Goal: Task Accomplishment & Management: Manage account settings

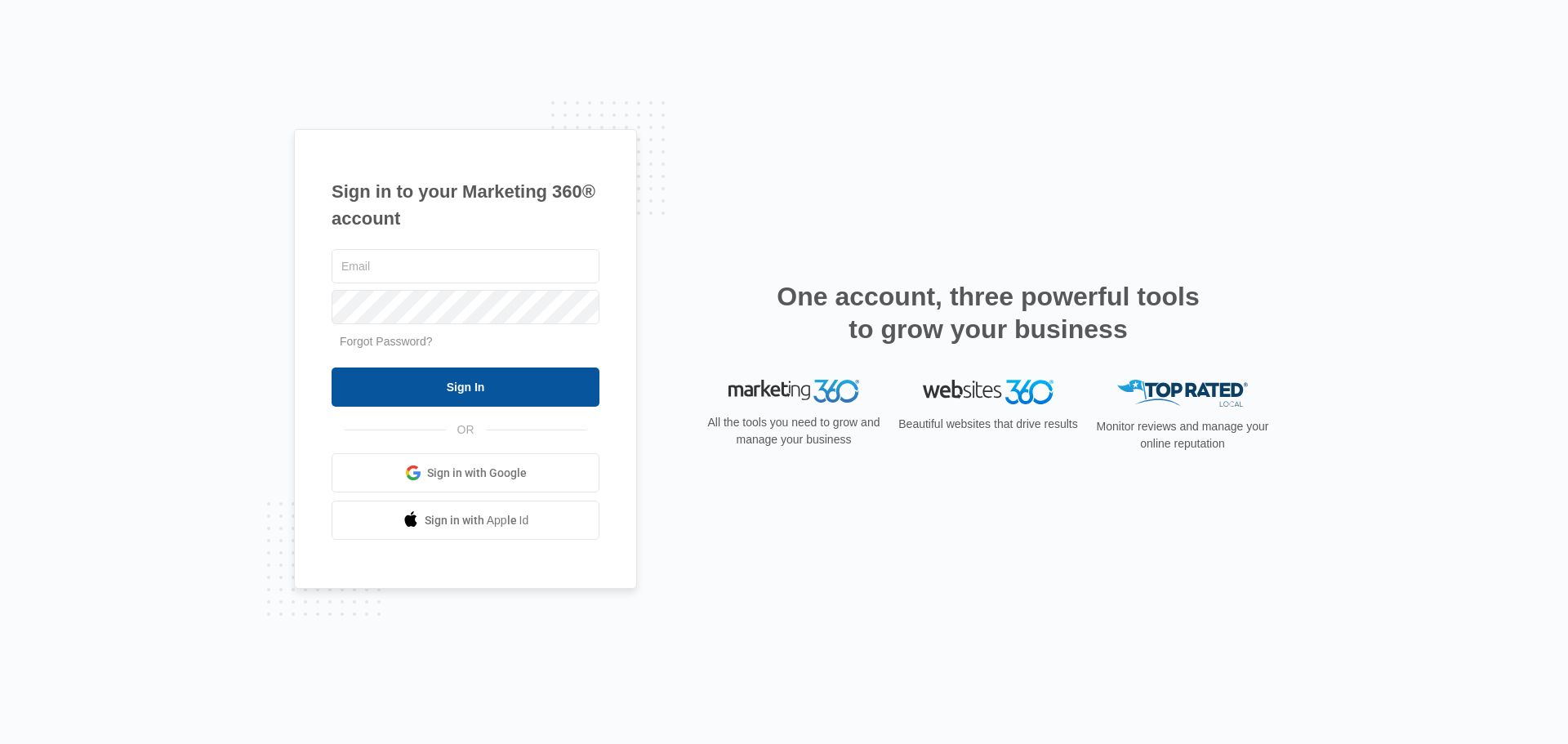
type input "[EMAIL_ADDRESS][DOMAIN_NAME]"
click at [363, 395] on input "Sign In" at bounding box center [465, 386] width 267 height 39
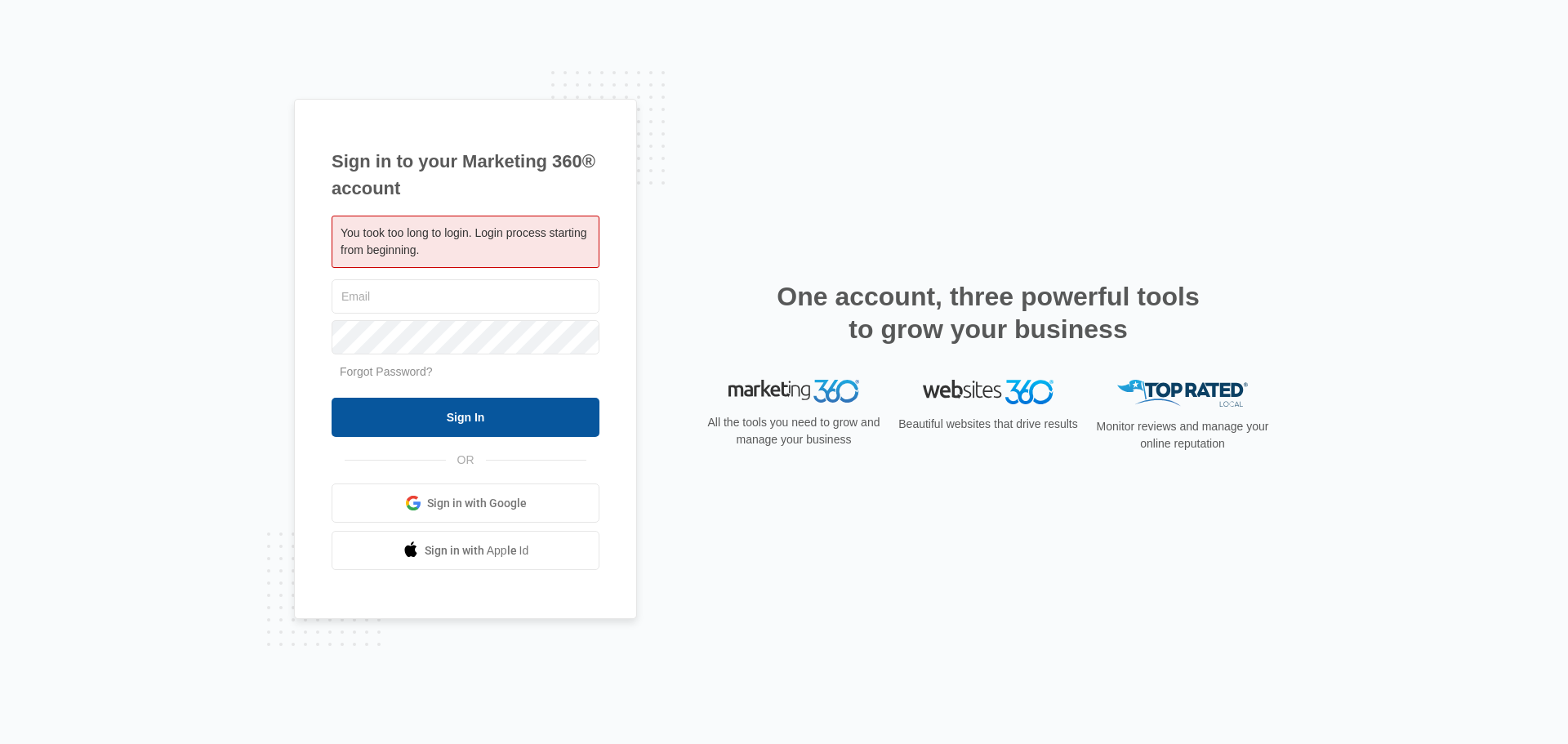
type input "[EMAIL_ADDRESS][DOMAIN_NAME]"
click at [375, 414] on input "Sign In" at bounding box center [465, 417] width 267 height 39
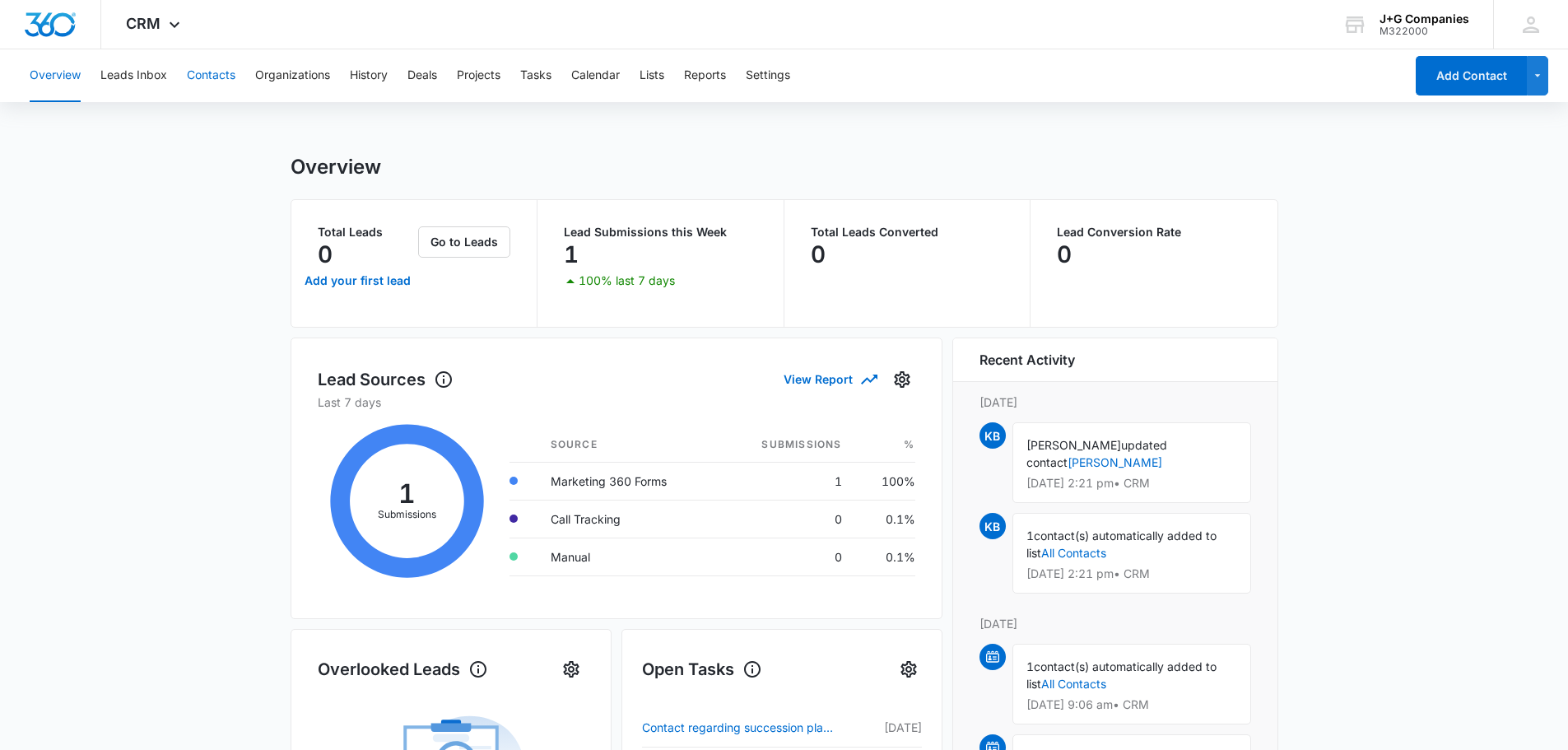
click at [207, 78] on button "Contacts" at bounding box center [211, 75] width 49 height 53
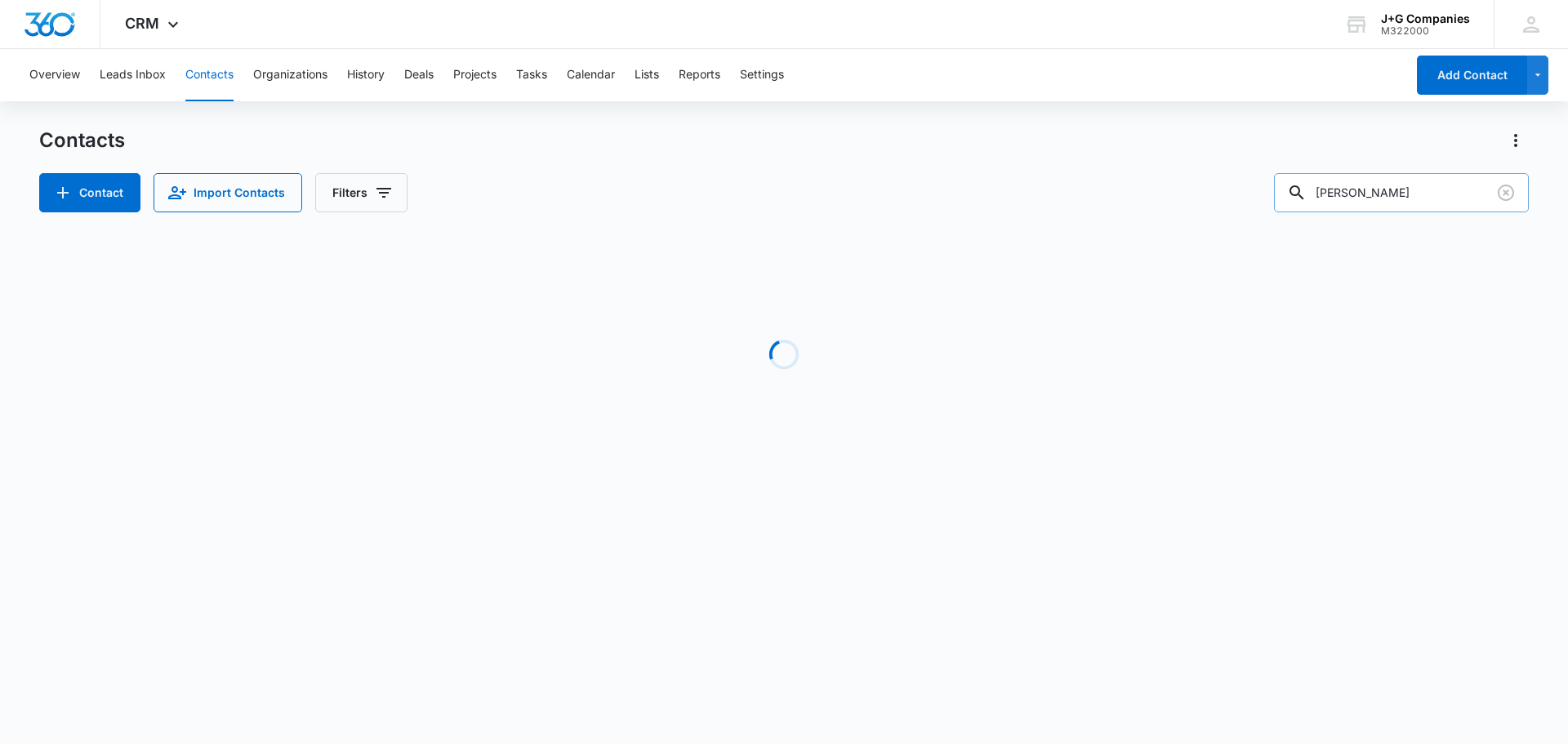
click at [1414, 203] on input "thomas white" at bounding box center [1401, 192] width 255 height 39
click at [1413, 203] on input "thomas white" at bounding box center [1401, 192] width 255 height 39
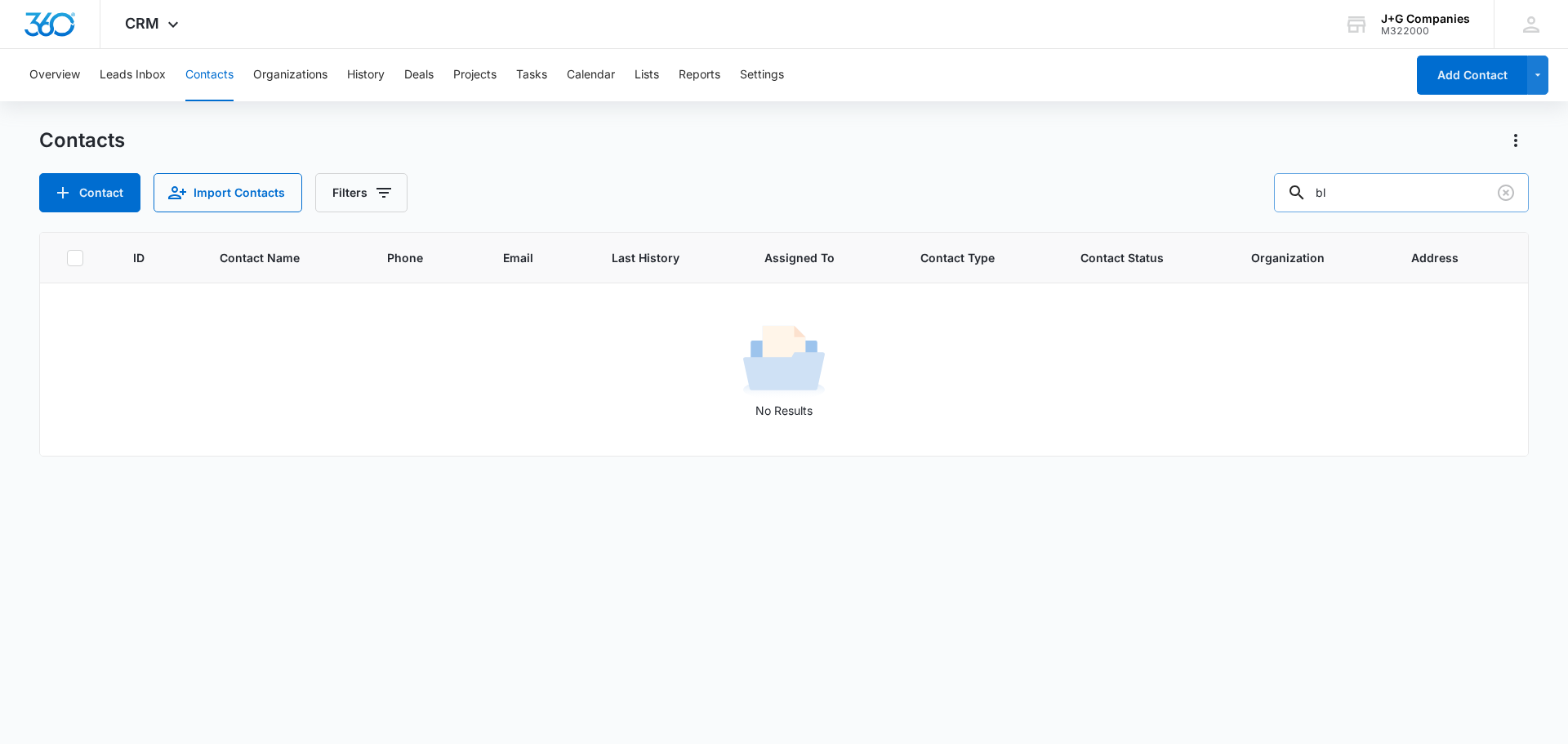
type input "b"
type input "p"
click at [66, 71] on button "Overview" at bounding box center [54, 75] width 51 height 52
